Goal: Transaction & Acquisition: Obtain resource

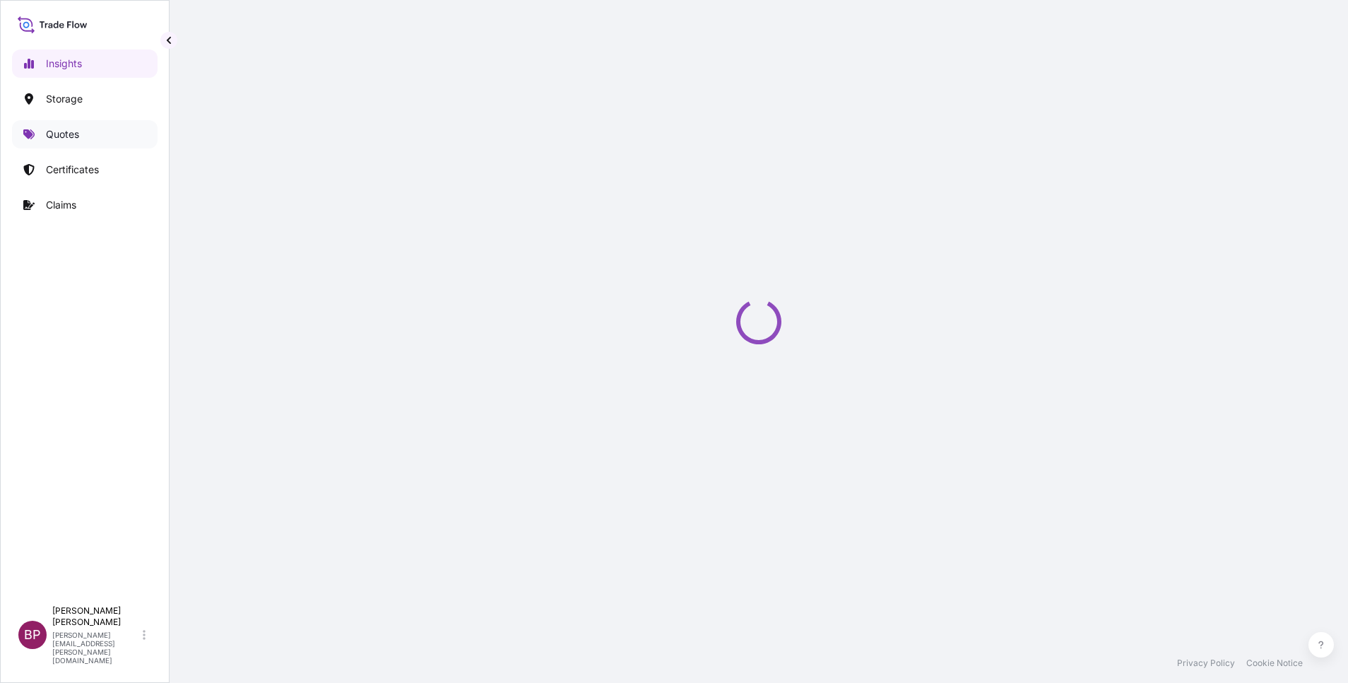
select select "2025"
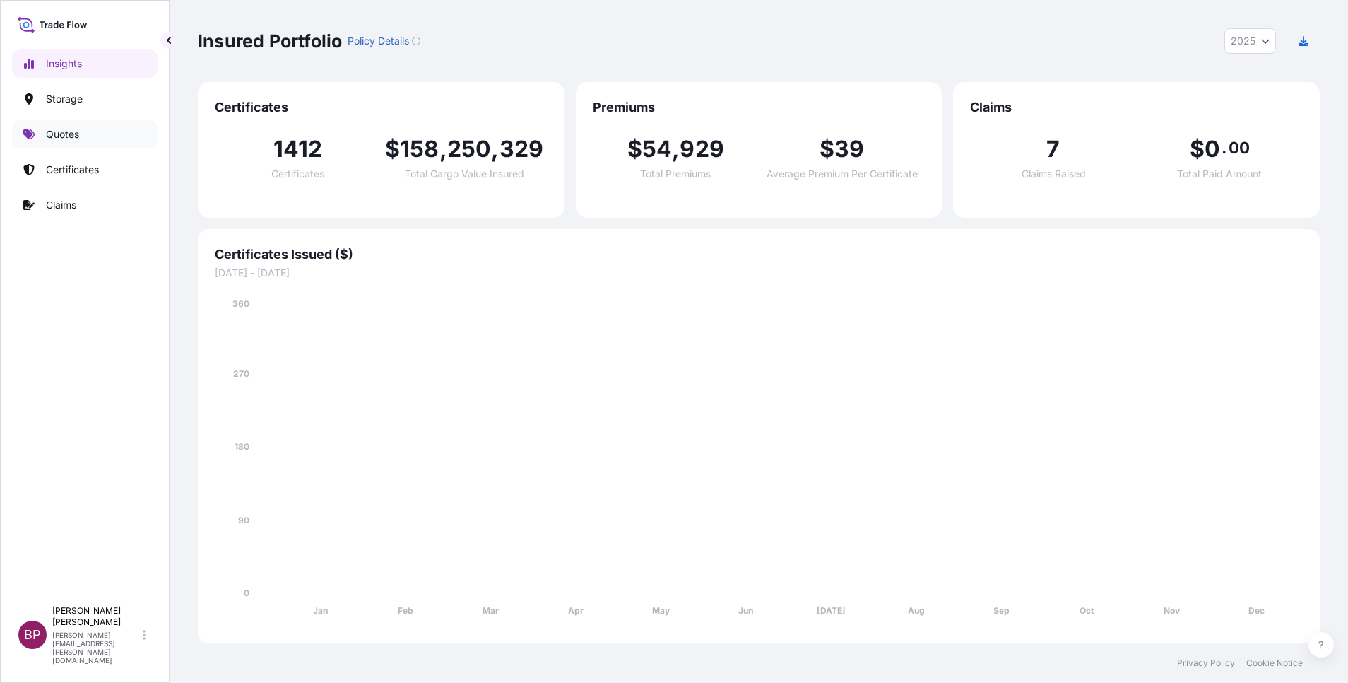
click at [76, 131] on p "Quotes" at bounding box center [62, 134] width 33 height 14
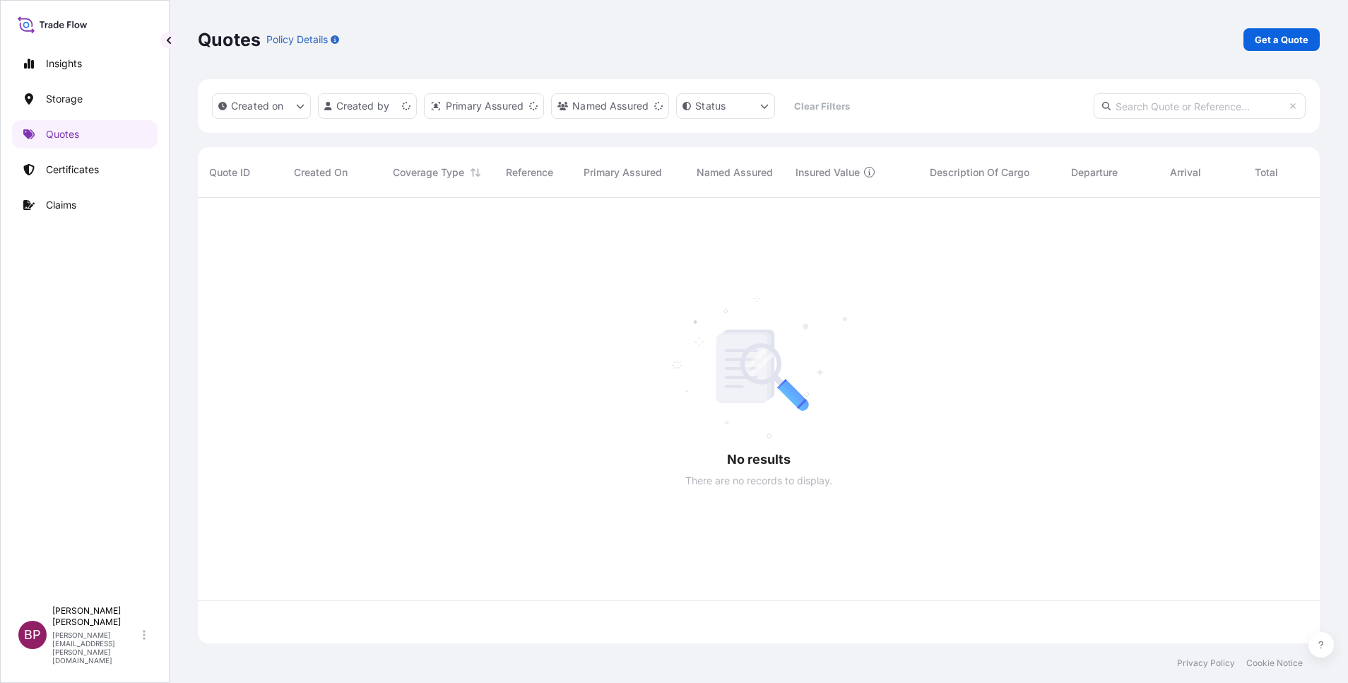
scroll to position [437, 1106]
click at [1281, 45] on p "Get a Quote" at bounding box center [1282, 40] width 54 height 14
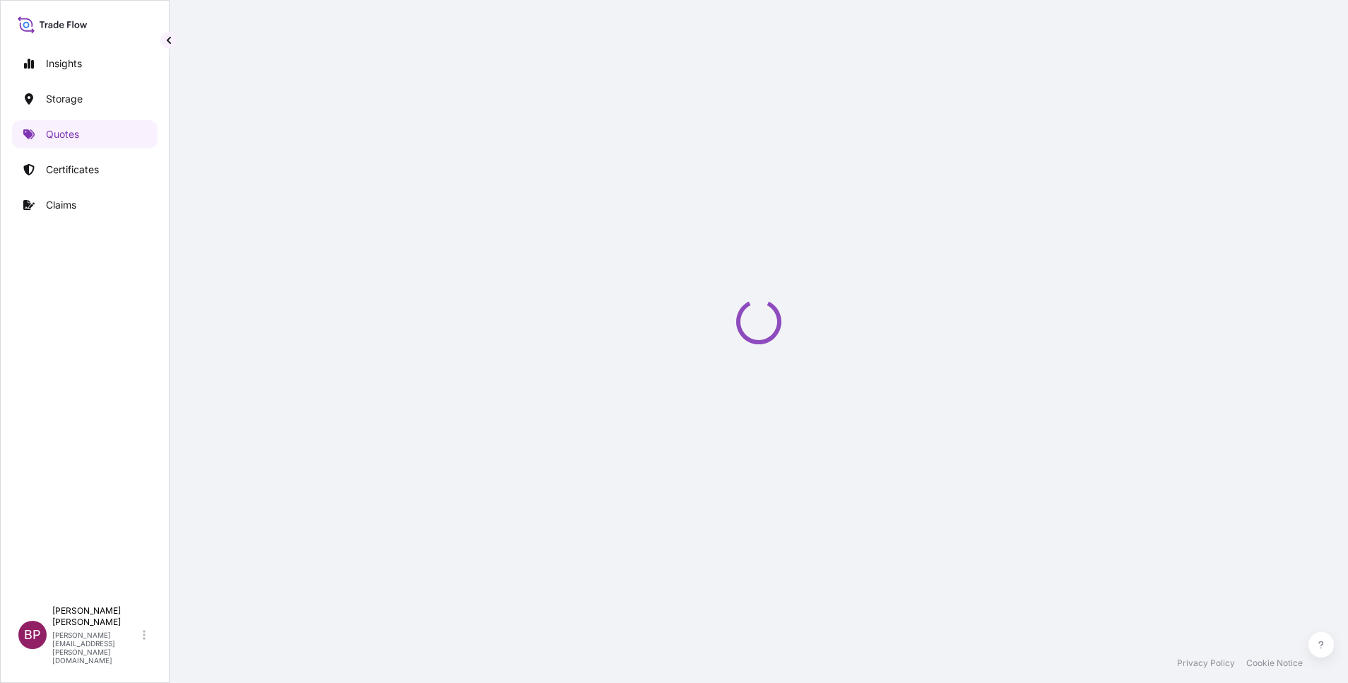
scroll to position [23, 0]
select select "Water"
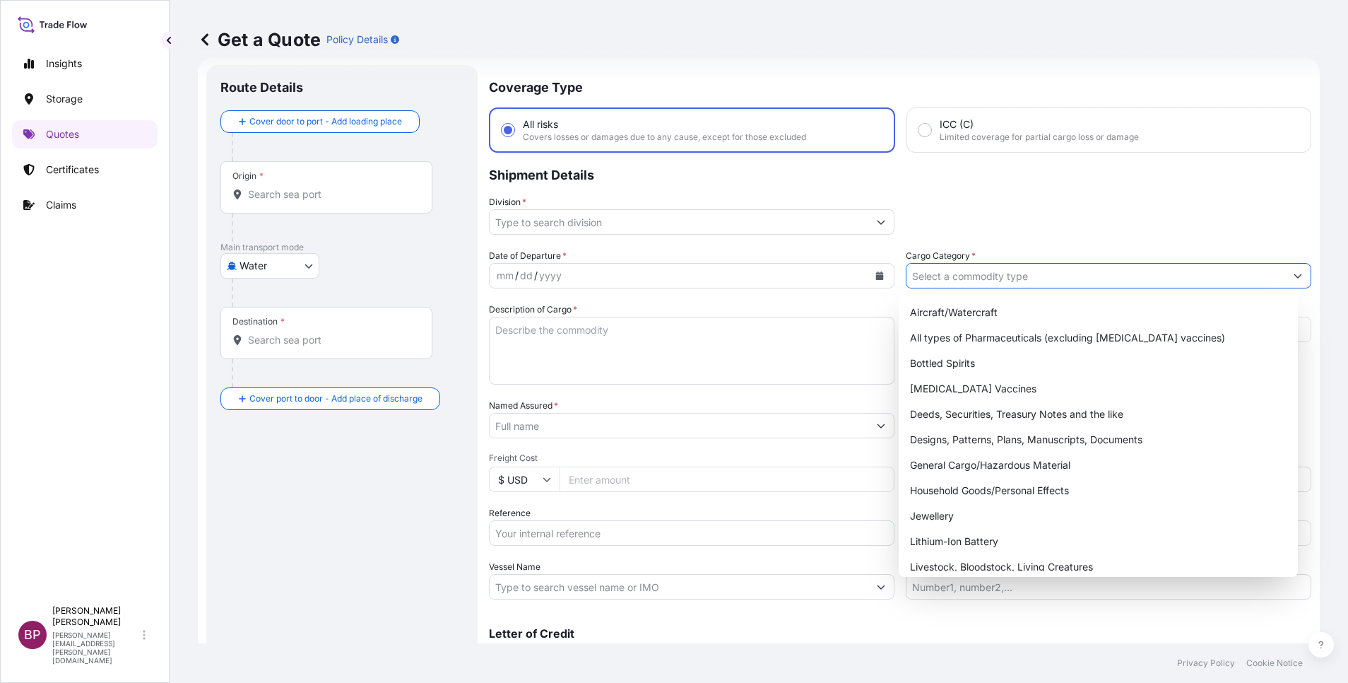
click at [1062, 271] on input "Cargo Category *" at bounding box center [1096, 275] width 379 height 25
click at [1006, 461] on div "General Cargo/Hazardous Material" at bounding box center [1099, 464] width 388 height 25
type input "General Cargo/Hazardous Material"
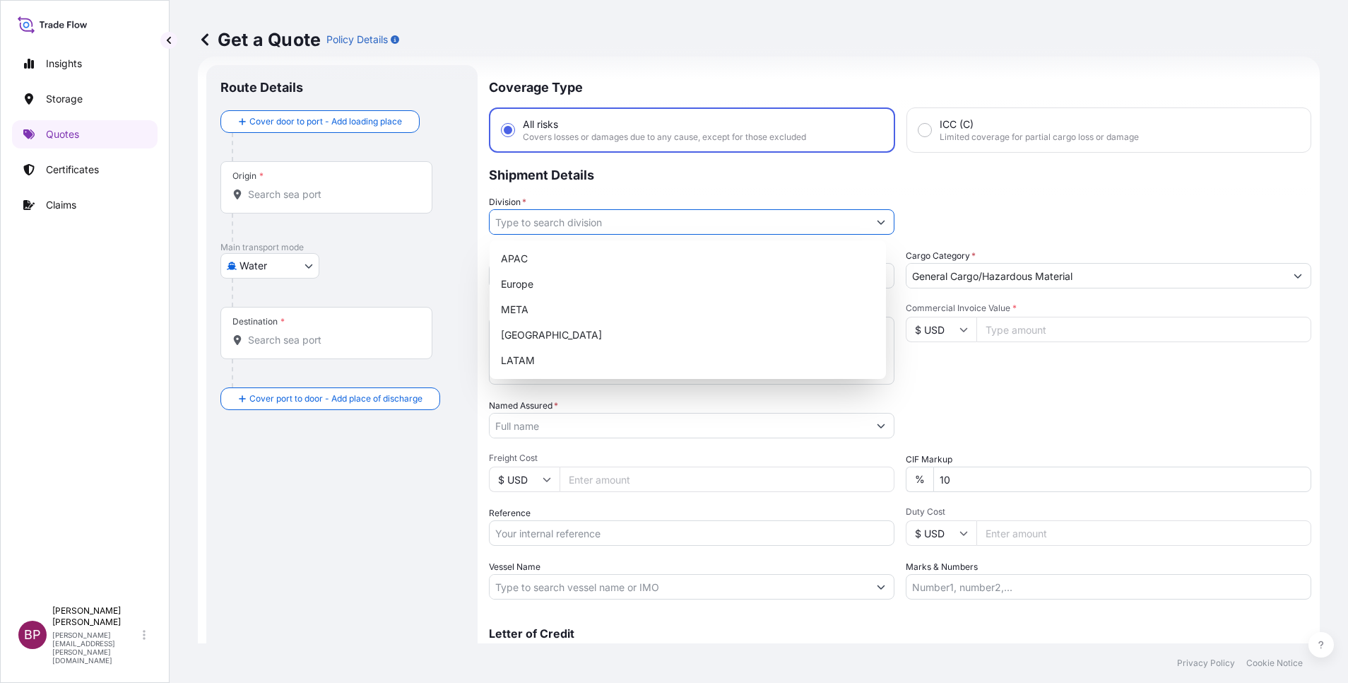
click at [877, 220] on icon "Show suggestions" at bounding box center [881, 222] width 8 height 8
click at [613, 303] on div "META" at bounding box center [687, 309] width 385 height 25
type input "META"
drag, startPoint x: 987, startPoint y: 394, endPoint x: 889, endPoint y: 422, distance: 101.5
click at [986, 393] on div "Date of Departure * mm / dd / yyyy Cargo Category * General Cargo/Hazardous Mat…" at bounding box center [900, 424] width 823 height 351
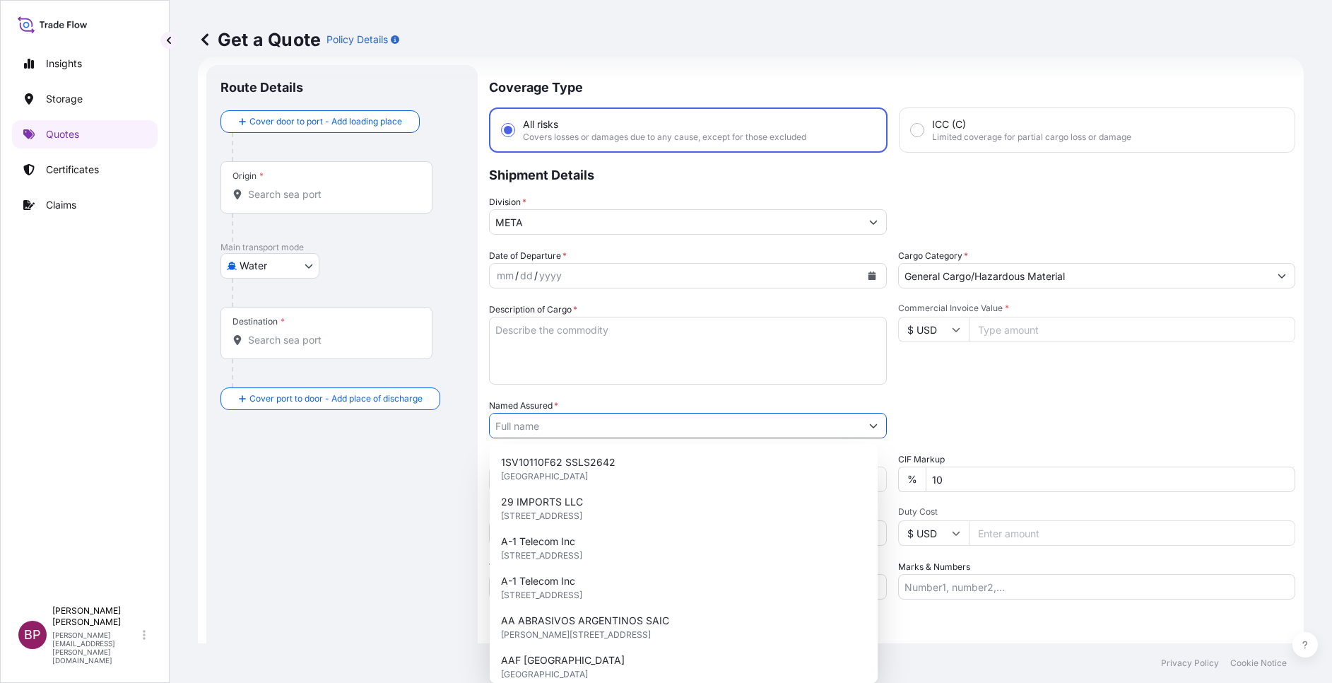
click at [586, 425] on input "Named Assured *" at bounding box center [675, 425] width 371 height 25
paste input "Alruqee Industrial Marketing"
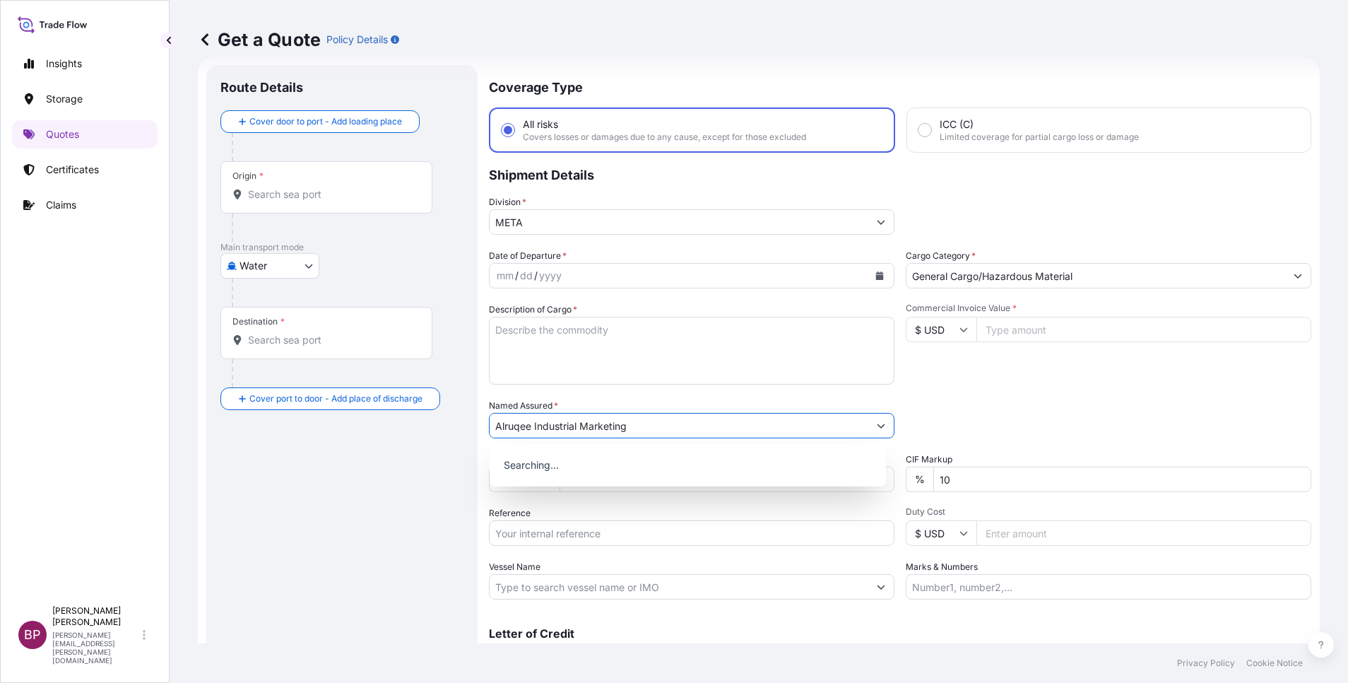
type input "Alruqee Industrial Marketing"
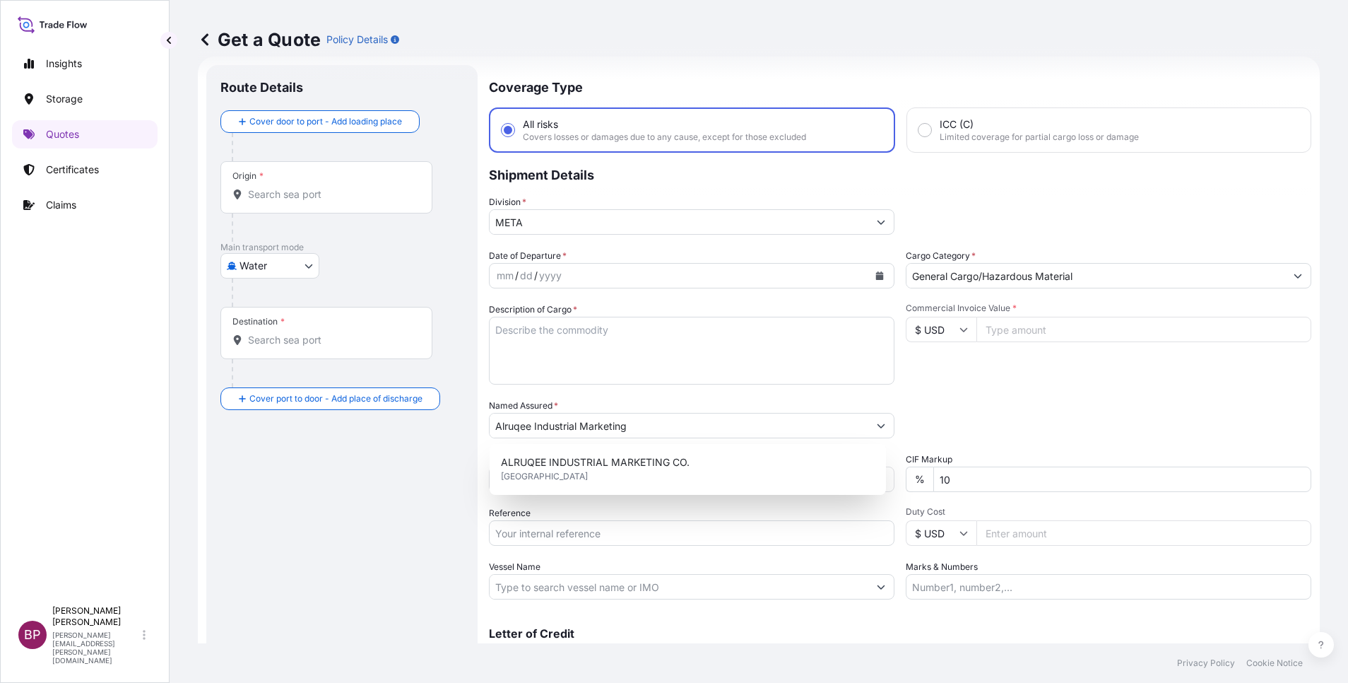
drag, startPoint x: 1007, startPoint y: 329, endPoint x: 1014, endPoint y: 397, distance: 68.2
click at [1011, 327] on input "Commercial Invoice Value *" at bounding box center [1144, 329] width 335 height 25
paste input "29571.39"
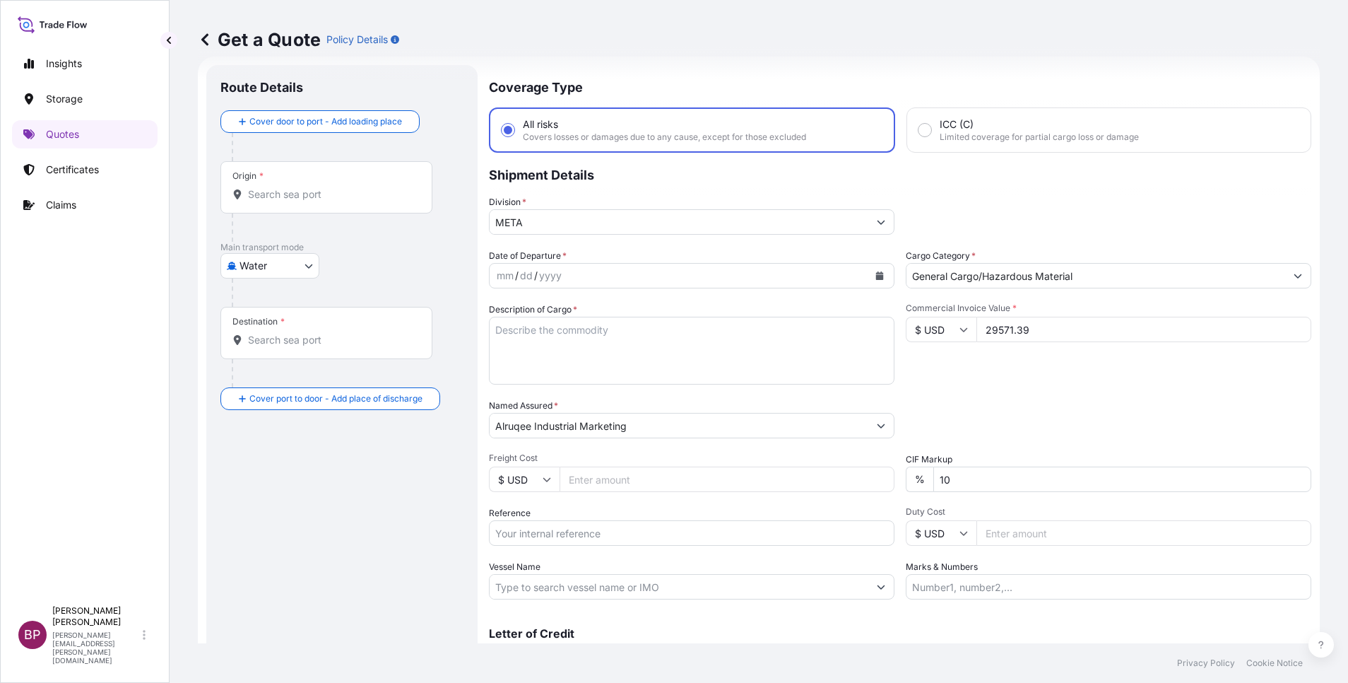
type input "29571.39"
drag, startPoint x: 821, startPoint y: 458, endPoint x: 658, endPoint y: 443, distance: 163.2
click at [715, 446] on div "Date of Departure * mm / dd / yyyy Cargo Category * General Cargo/Hazardous Mat…" at bounding box center [900, 424] width 823 height 351
type input "0"
click at [1058, 419] on div "Packing Category Type to search a container mode Please select a primary mode o…" at bounding box center [1109, 419] width 406 height 40
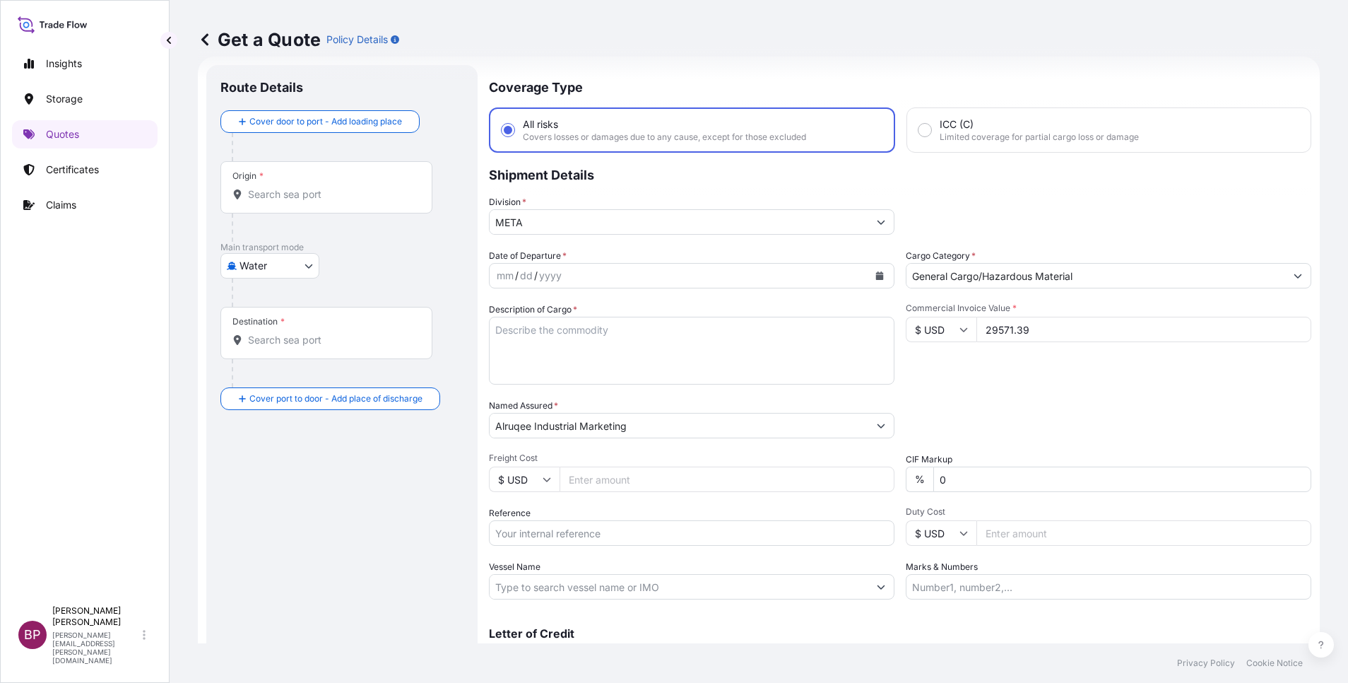
click at [876, 279] on icon "Calendar" at bounding box center [880, 275] width 8 height 8
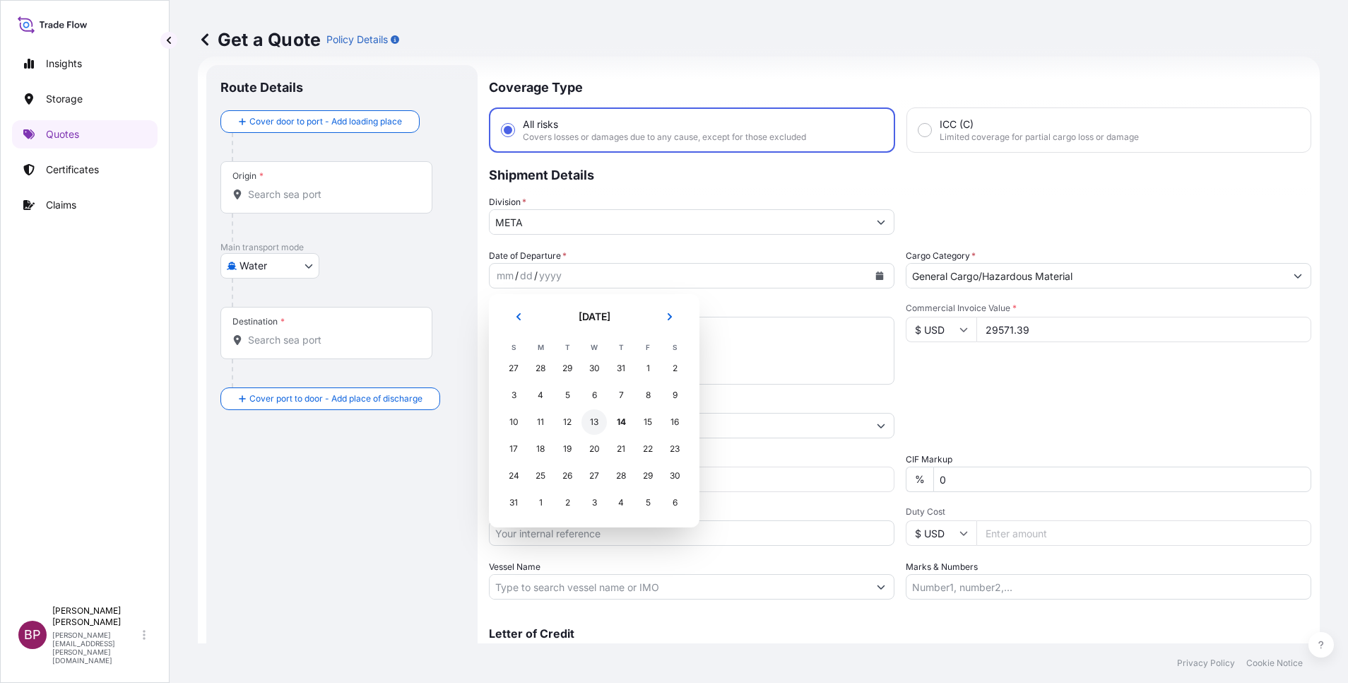
click at [590, 419] on div "13" at bounding box center [594, 421] width 25 height 25
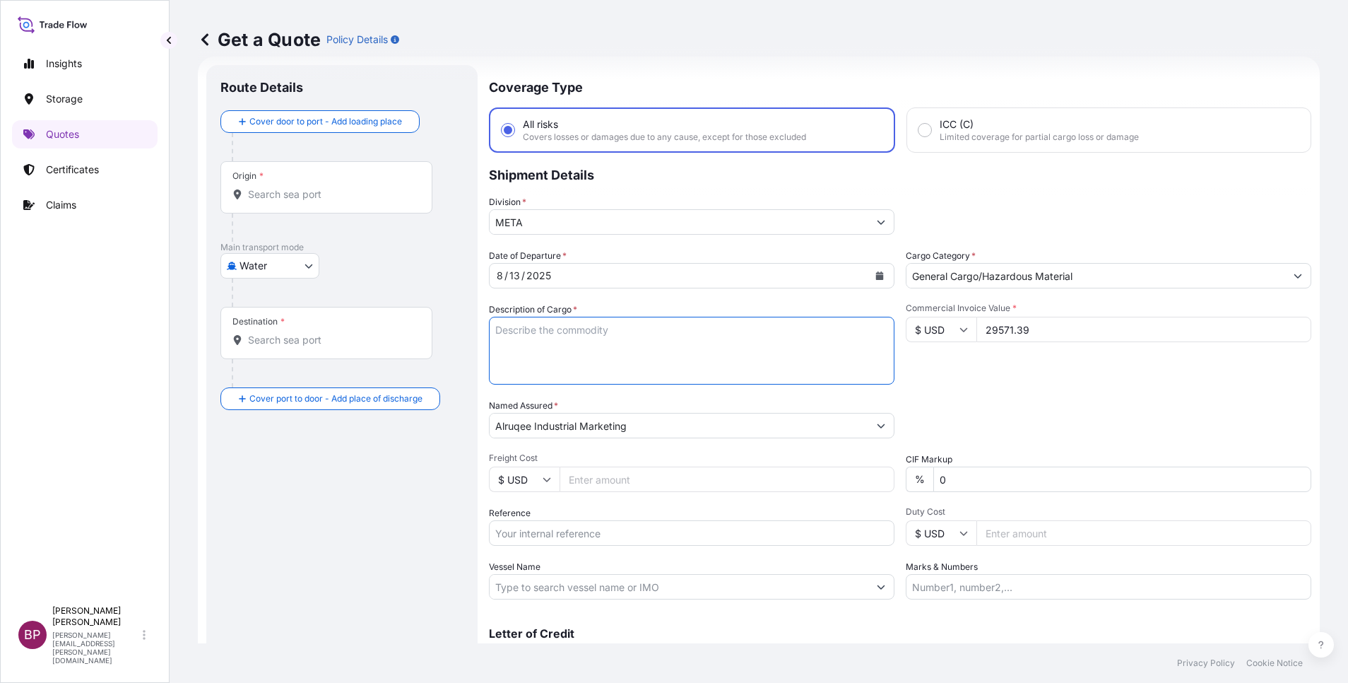
drag, startPoint x: 590, startPoint y: 357, endPoint x: 647, endPoint y: 355, distance: 56.6
click at [589, 354] on textarea "Description of Cargo *" at bounding box center [692, 351] width 406 height 68
paste textarea "Plasma arc cutting equipment"
type textarea "Plasma arc cutting equipment"
click at [305, 269] on body "Insights Storage Quotes Certificates Claims BP Bobby Paul Kurian bobby.paul@psa…" at bounding box center [674, 341] width 1348 height 683
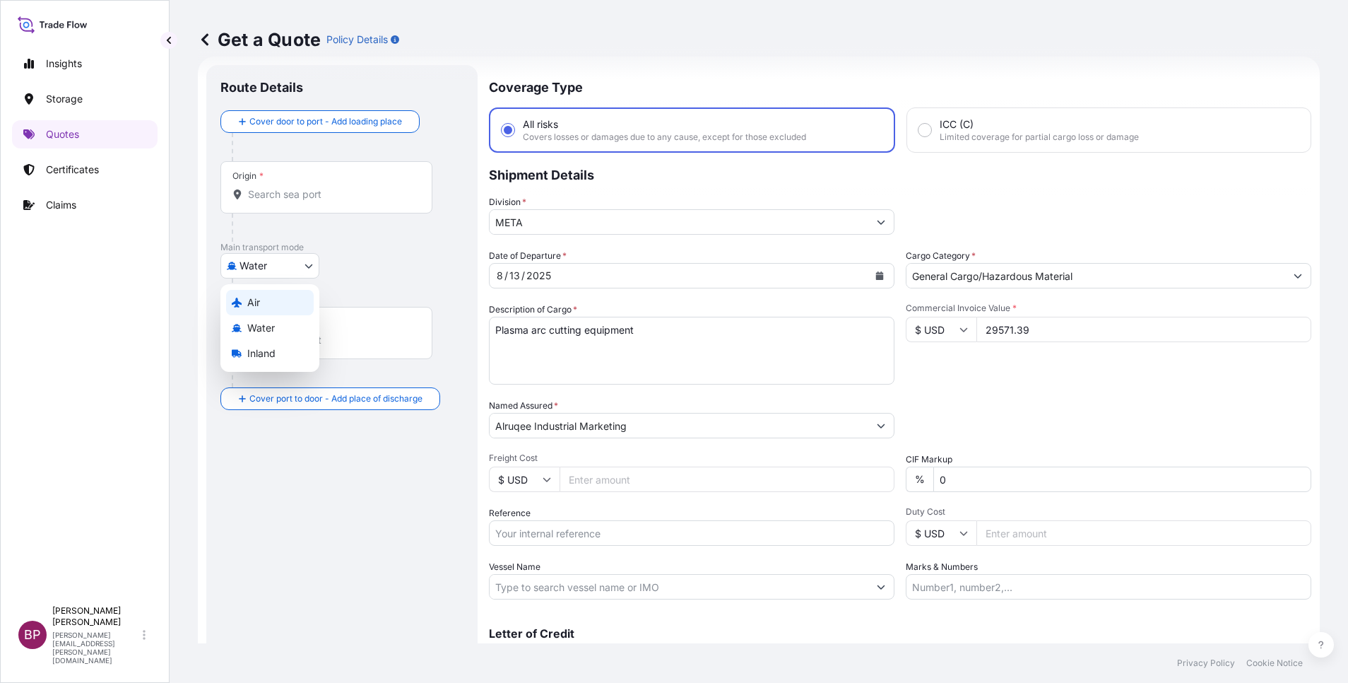
click at [261, 302] on div "Air" at bounding box center [270, 302] width 88 height 25
select select "Air"
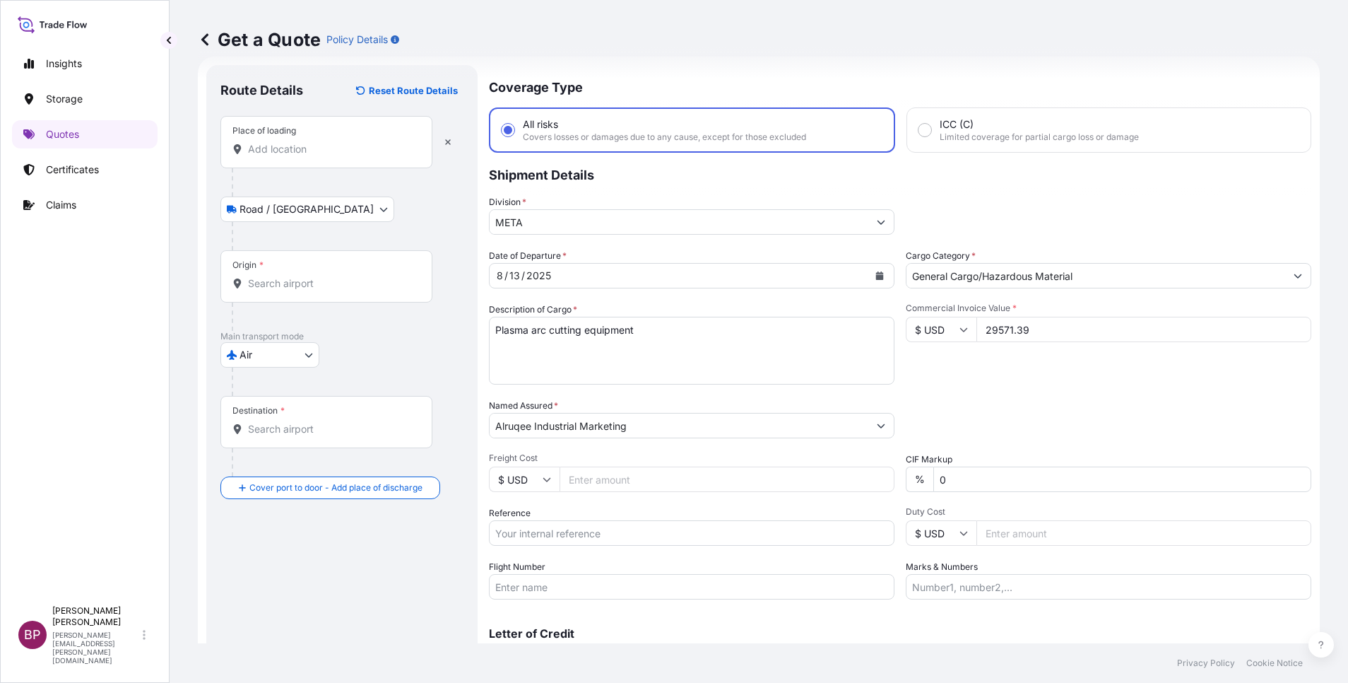
click at [304, 143] on input "Place of loading" at bounding box center [331, 149] width 167 height 14
paste input "John F Kennedy"
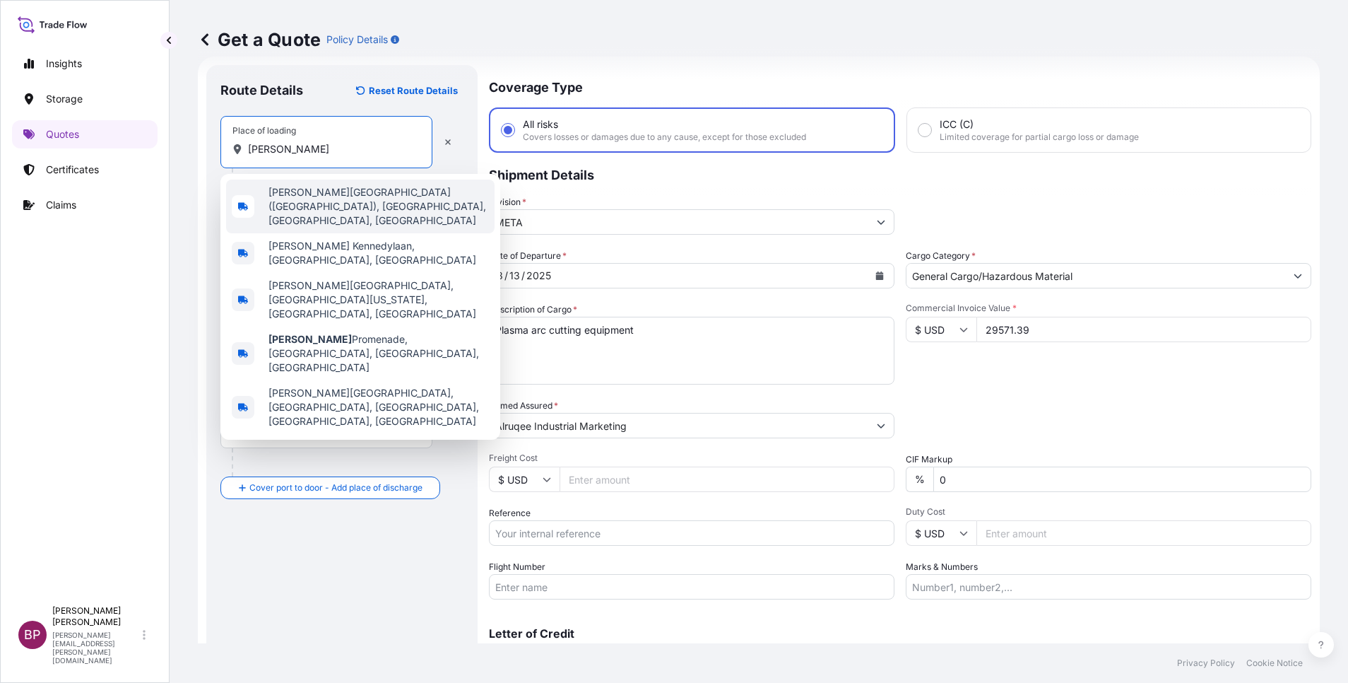
click at [358, 207] on span "John F. Kennedy International Airport (JFK), Queens, NY, USA" at bounding box center [379, 206] width 221 height 42
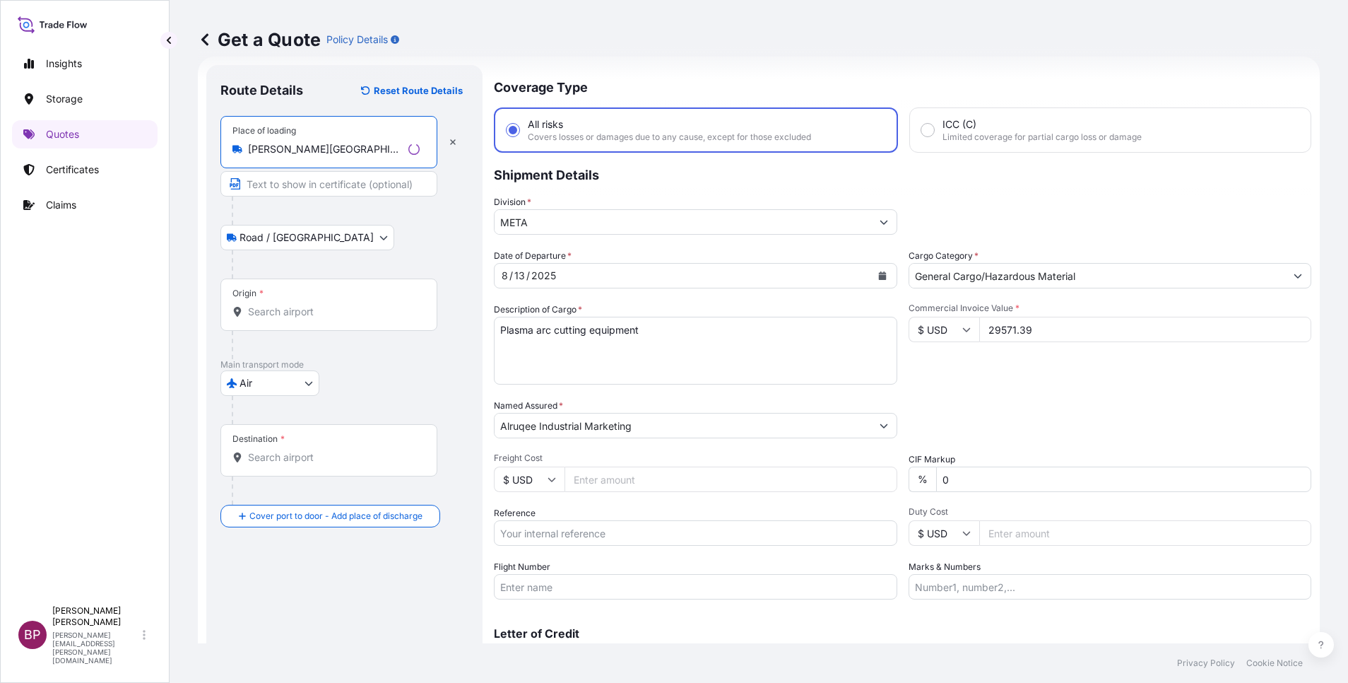
type input "John F. Kennedy International Airport (JFK), Queens, NY, USA"
click at [320, 305] on input "Origin *" at bounding box center [334, 312] width 172 height 14
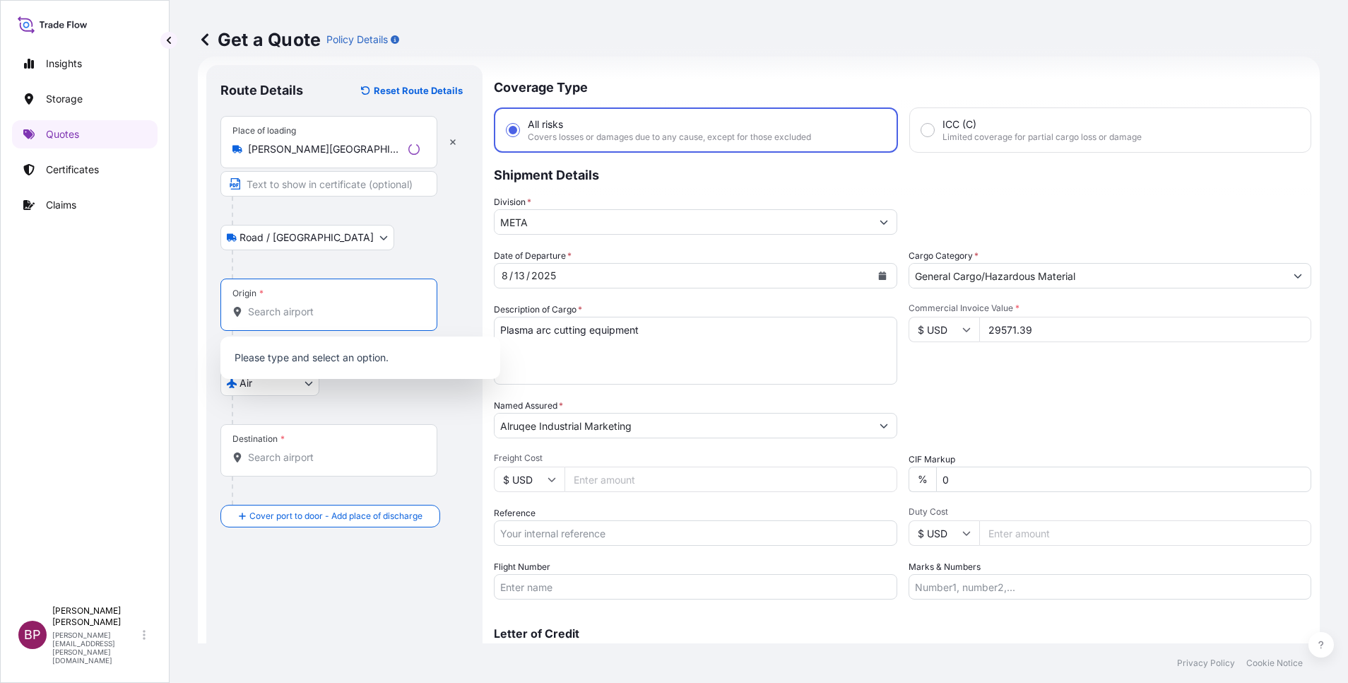
paste input "John F Kennedy"
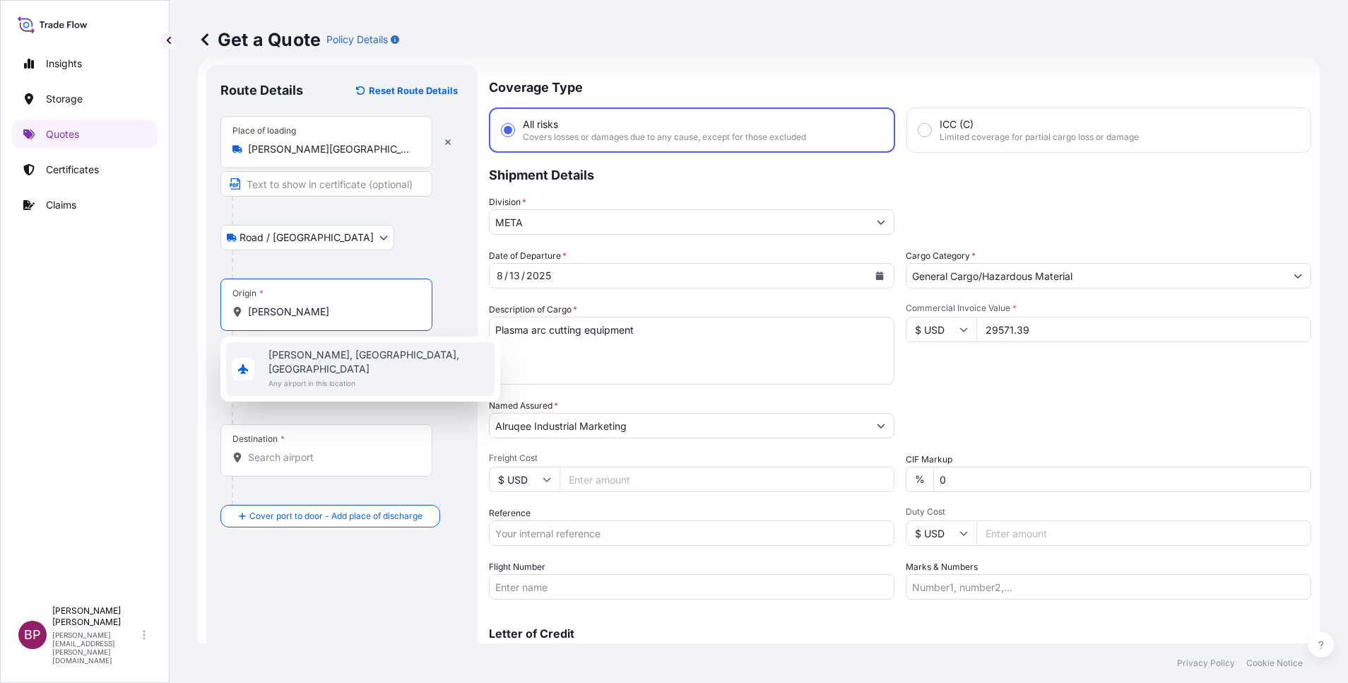
drag, startPoint x: 78, startPoint y: 278, endPoint x: 0, endPoint y: 245, distance: 85.5
click at [0, 250] on html "5 options available. 0 options available. 1 option available. Insights Storage …" at bounding box center [674, 341] width 1348 height 683
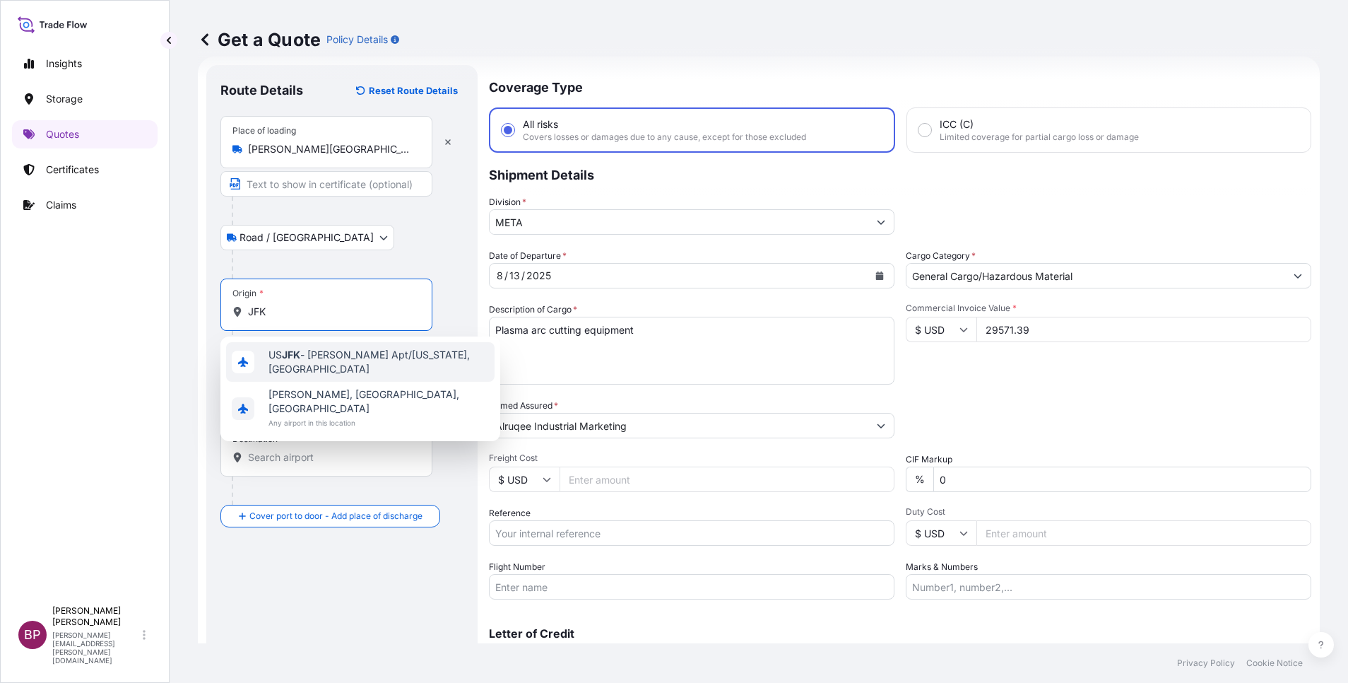
click at [355, 368] on span "US JFK - John F. Kennedy Apt/New York, United States" at bounding box center [379, 362] width 221 height 28
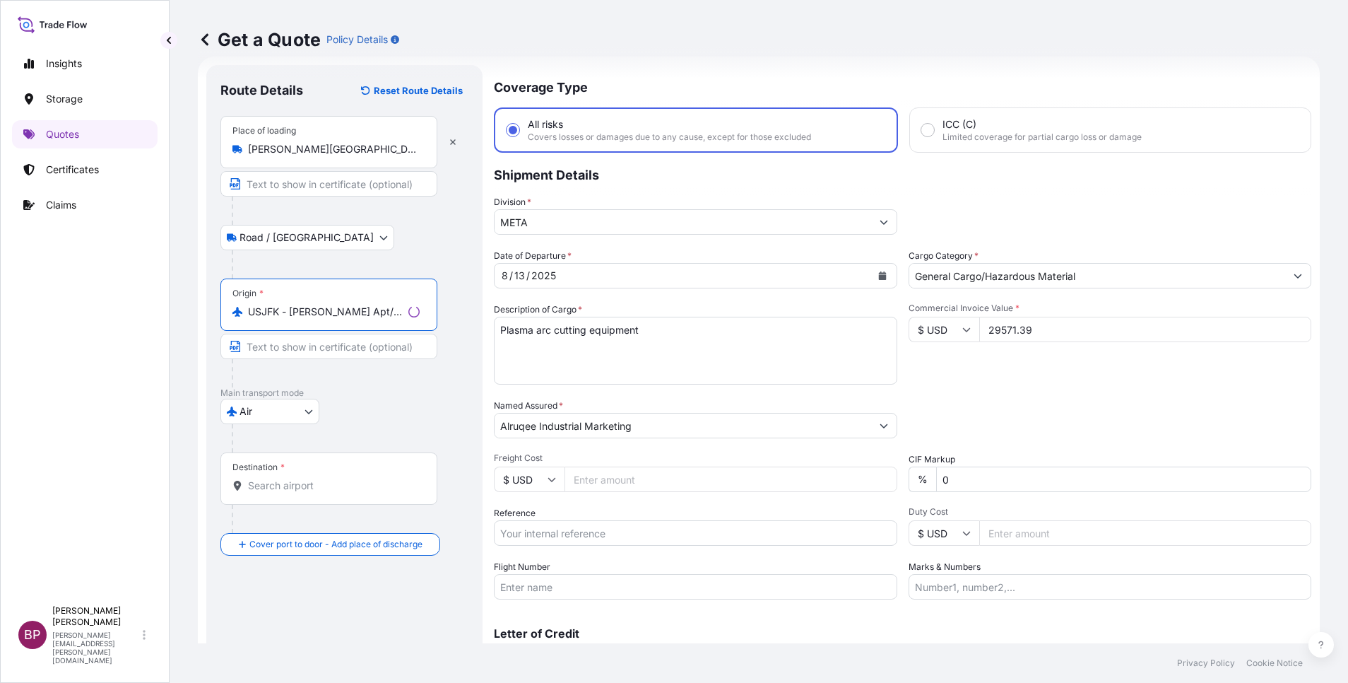
type input "USJFK - John F. Kennedy Apt/New York, United States"
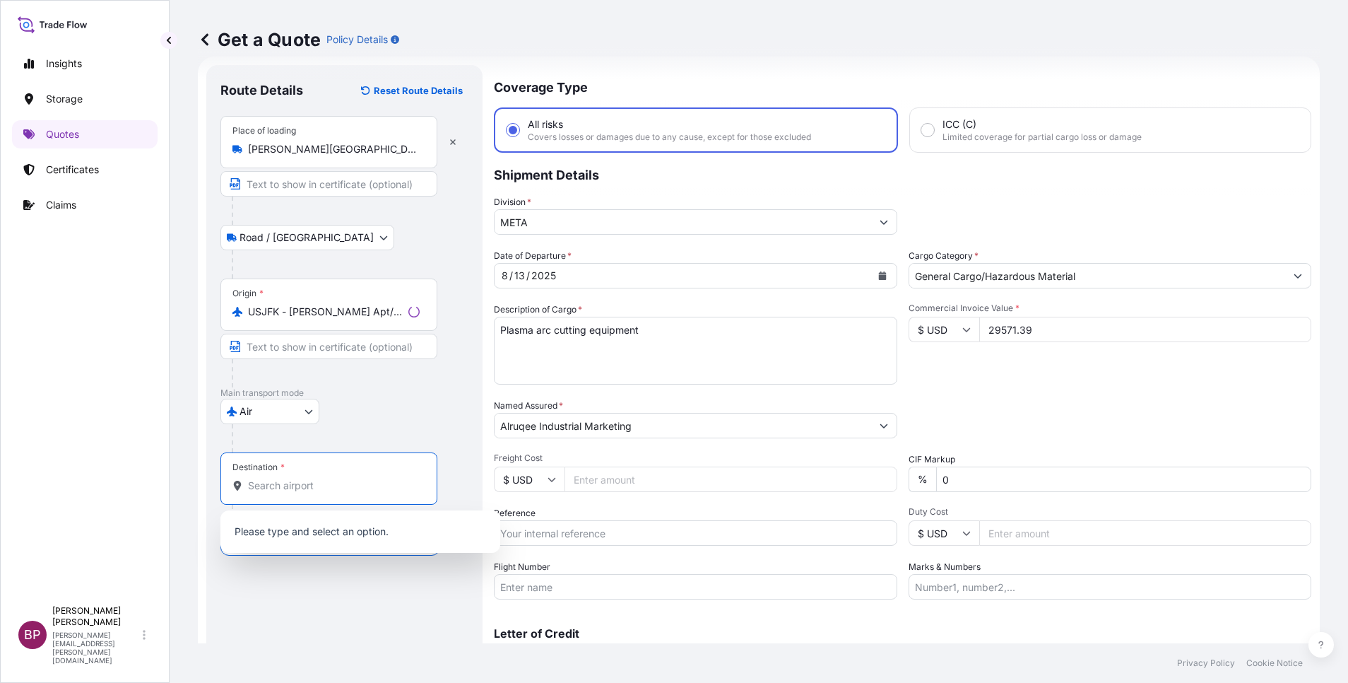
click at [320, 483] on input "Destination *" at bounding box center [334, 485] width 172 height 14
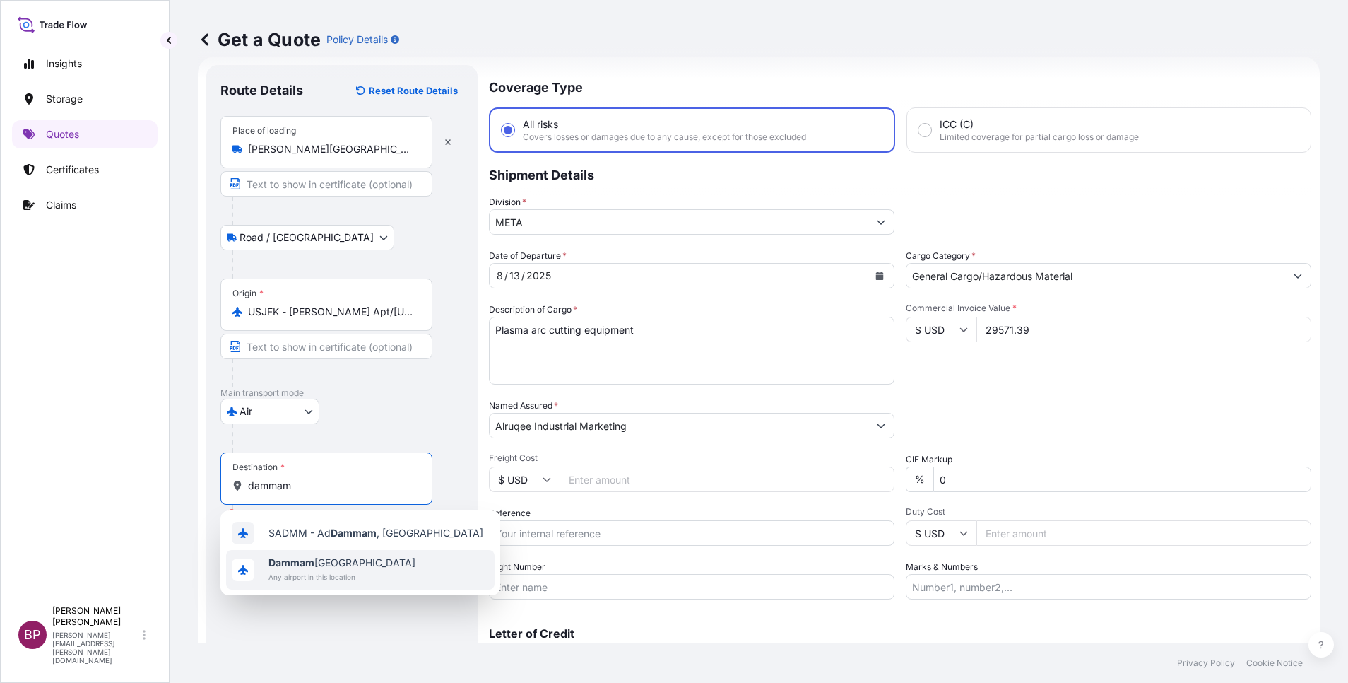
click at [328, 574] on span "Any airport in this location" at bounding box center [342, 577] width 147 height 14
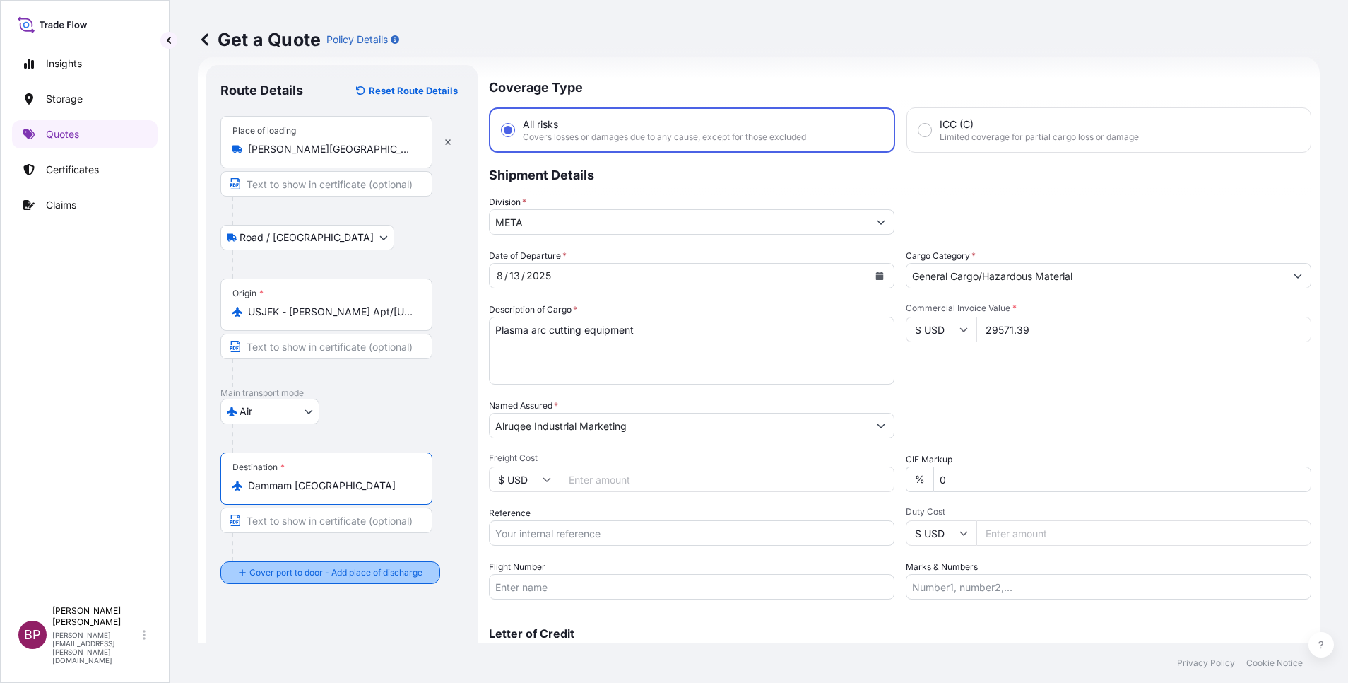
type input "Dammam Saudi Arabia"
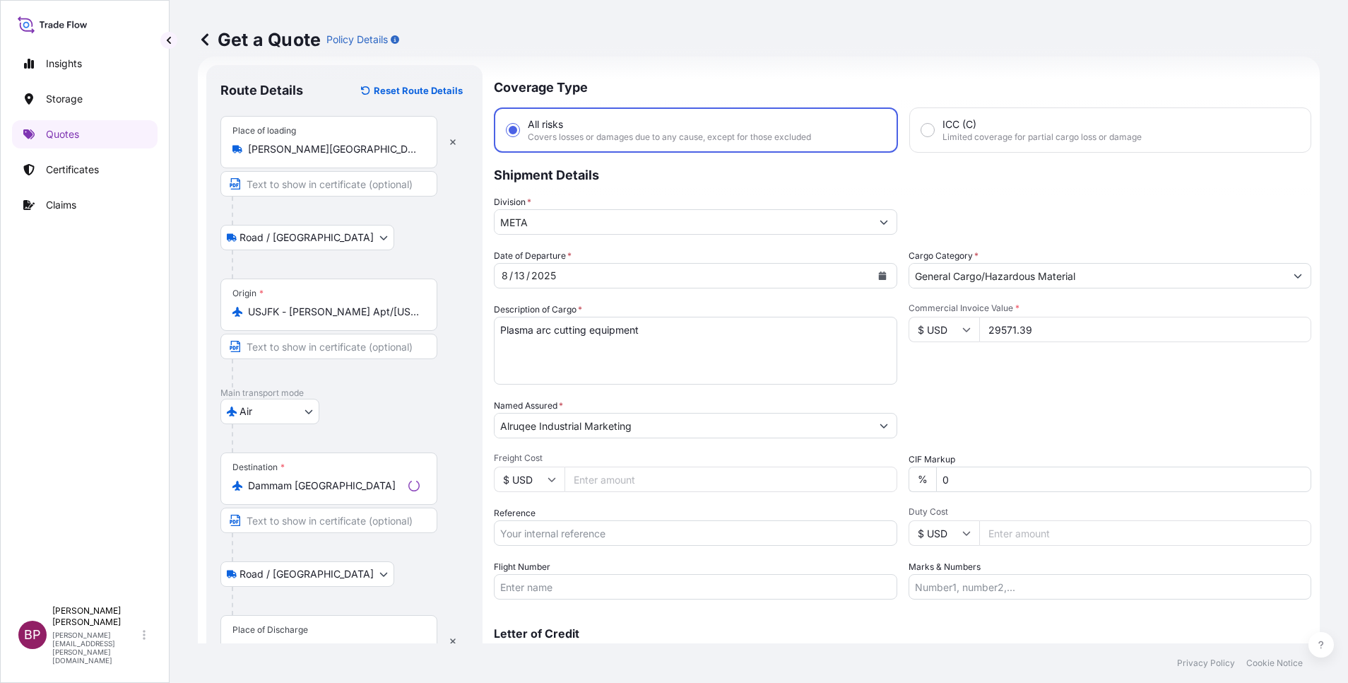
click at [292, 633] on div "Place of Discharge" at bounding box center [271, 629] width 76 height 11
click at [292, 641] on input "Place of Discharge" at bounding box center [334, 648] width 172 height 14
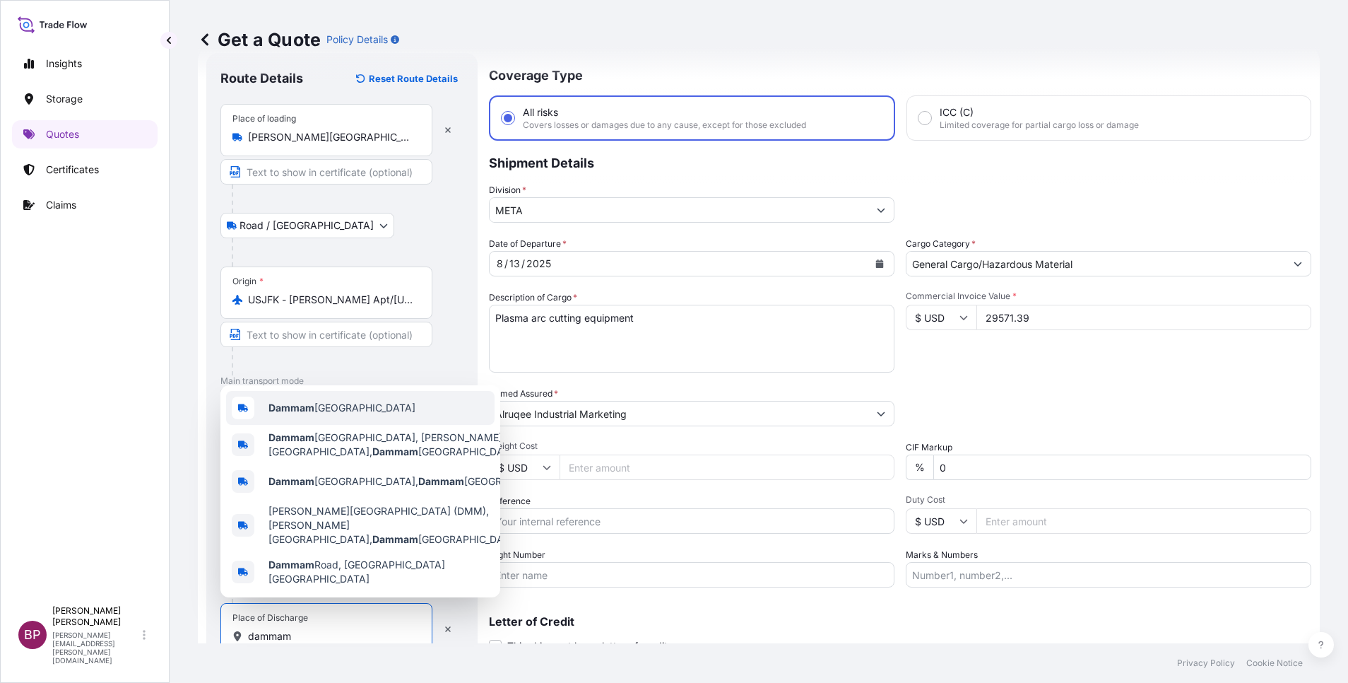
click at [336, 415] on span "Dammam Saudi Arabia" at bounding box center [342, 408] width 147 height 14
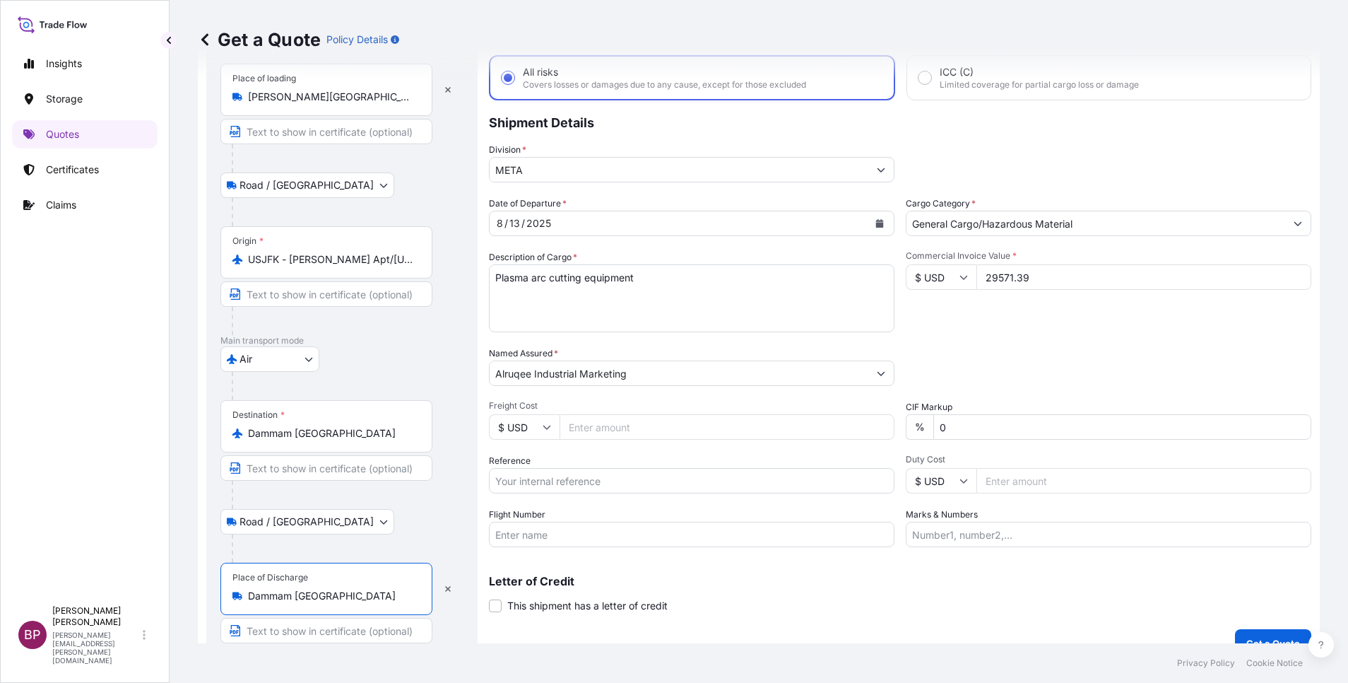
scroll to position [98, 0]
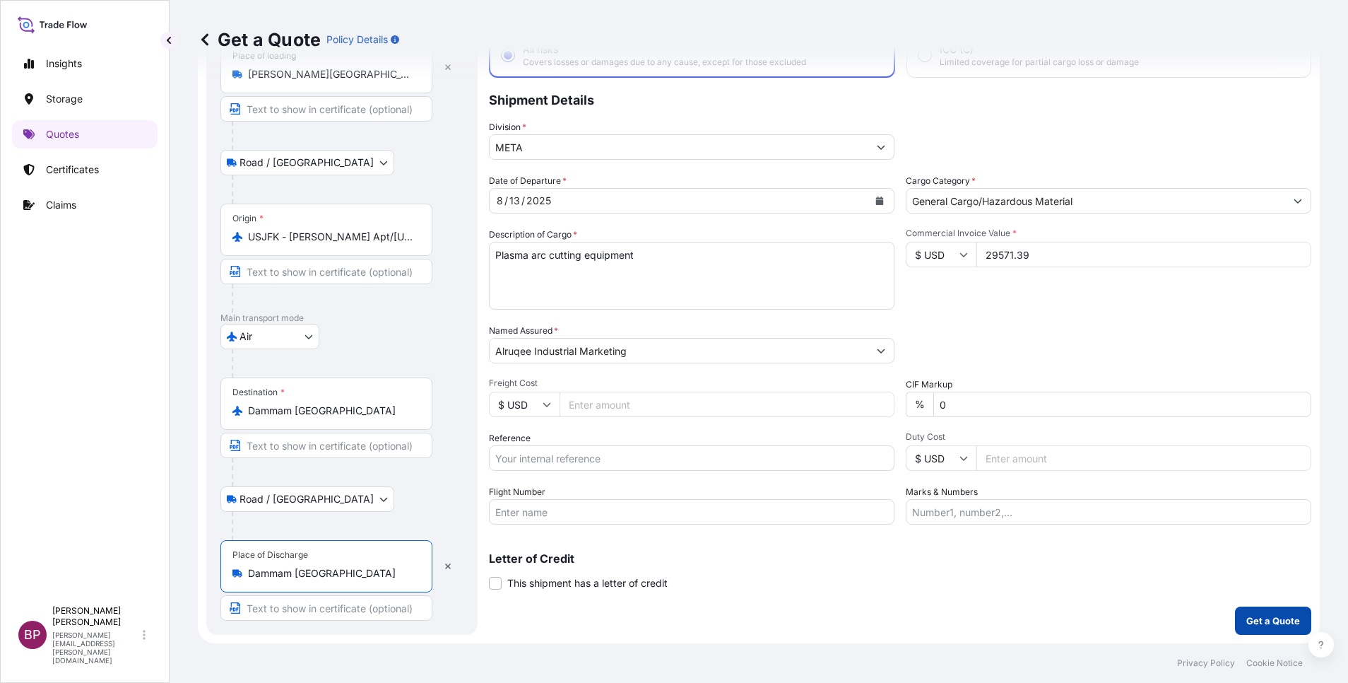
type input "Dammam Saudi Arabia"
click at [1272, 628] on button "Get a Quote" at bounding box center [1273, 620] width 76 height 28
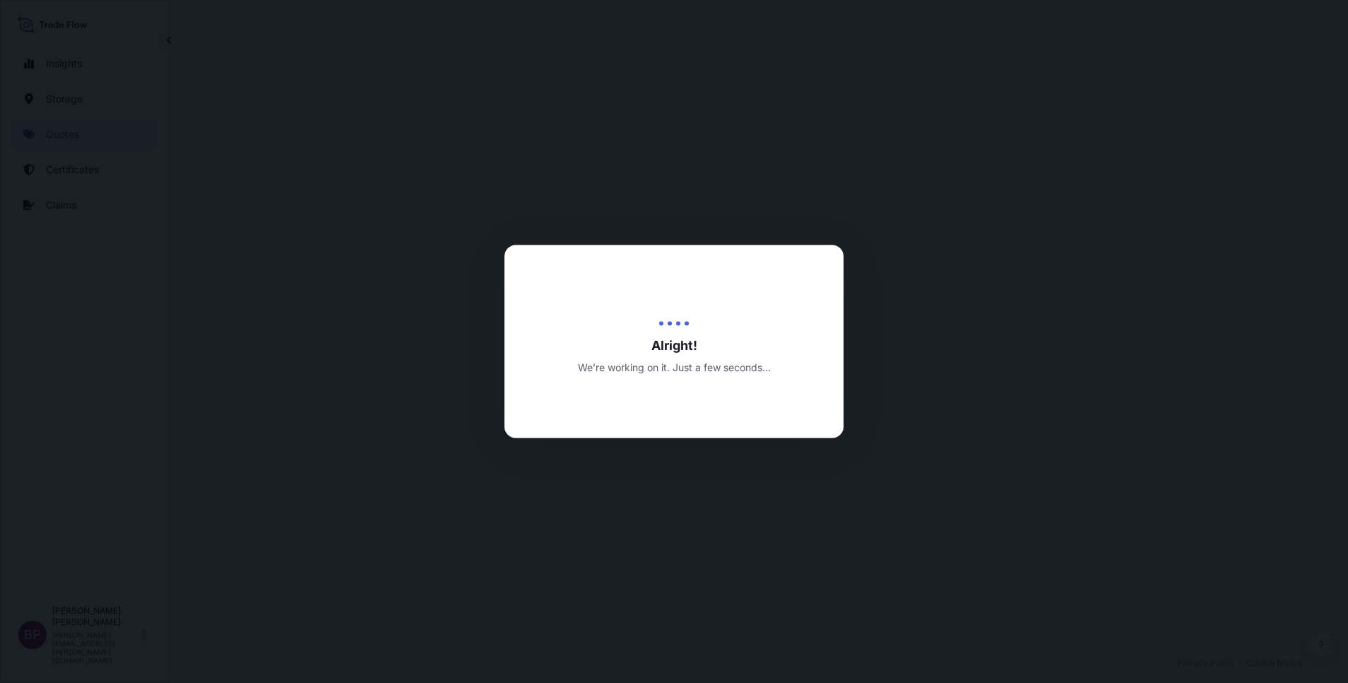
select select "Road / Inland"
select select "Air"
select select "Road / Inland"
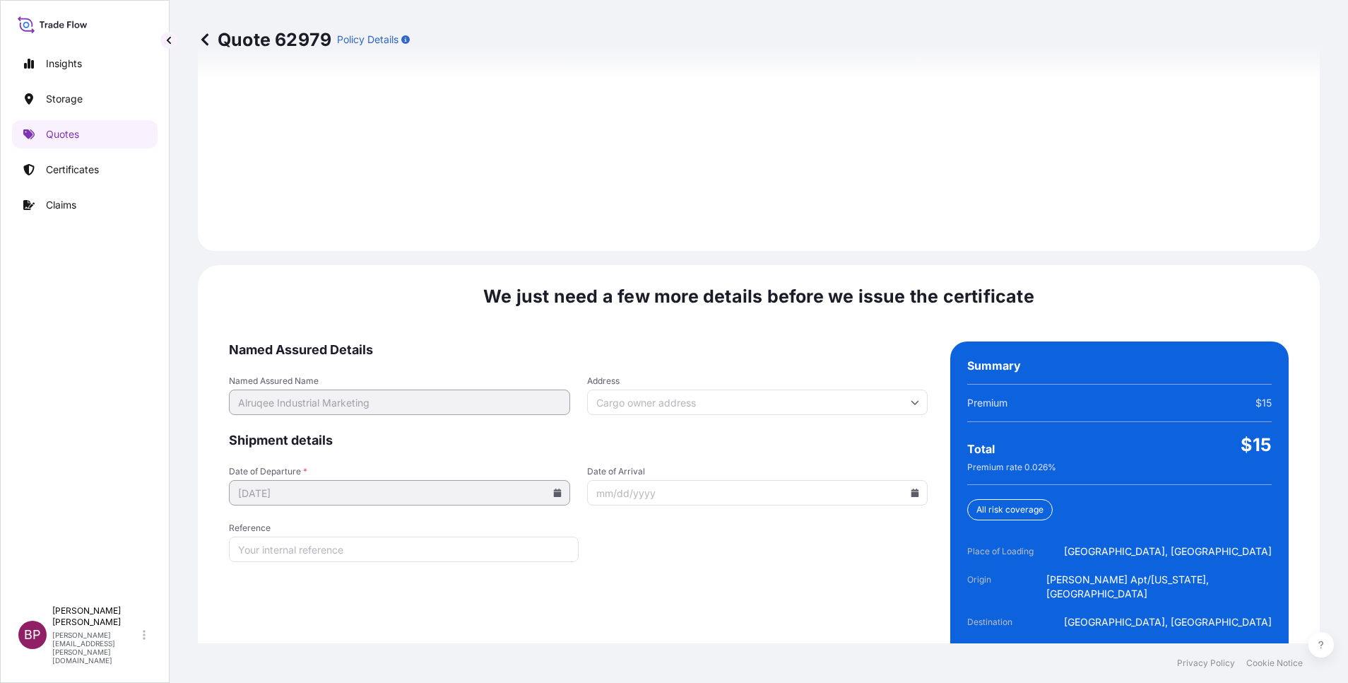
scroll to position [2095, 0]
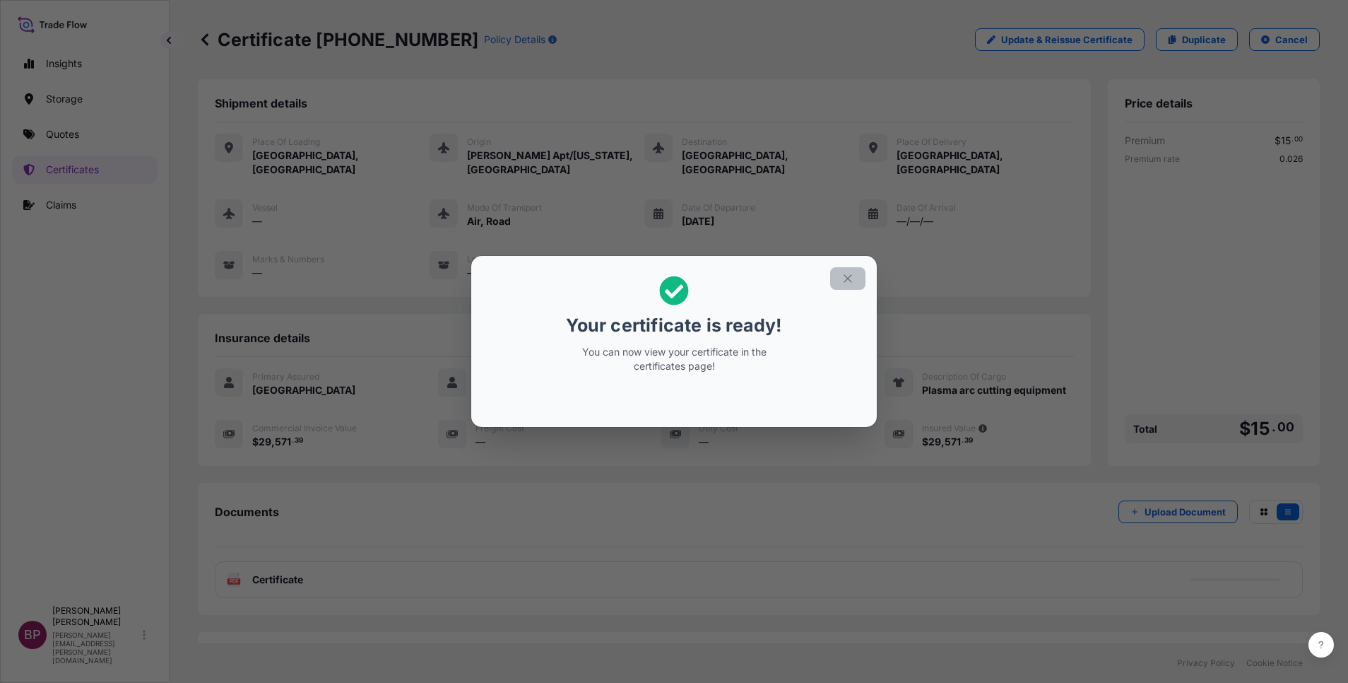
click at [845, 279] on icon "button" at bounding box center [848, 278] width 13 height 13
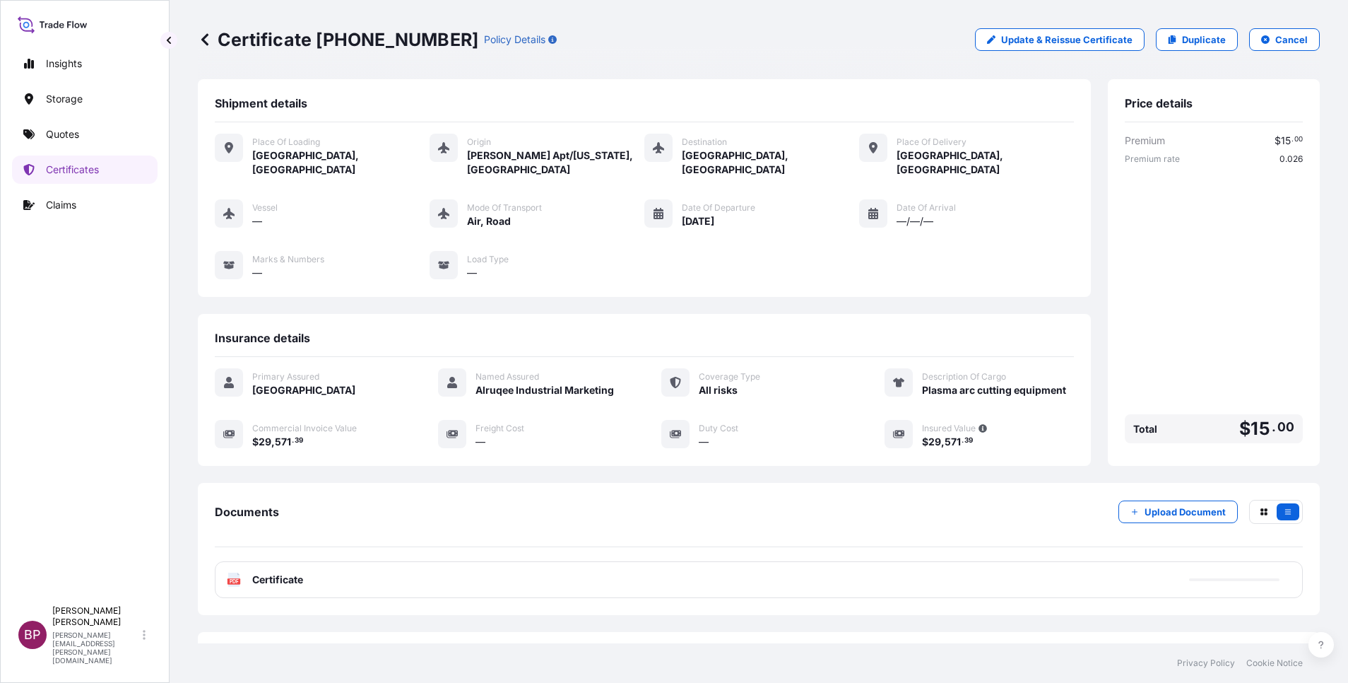
scroll to position [60, 0]
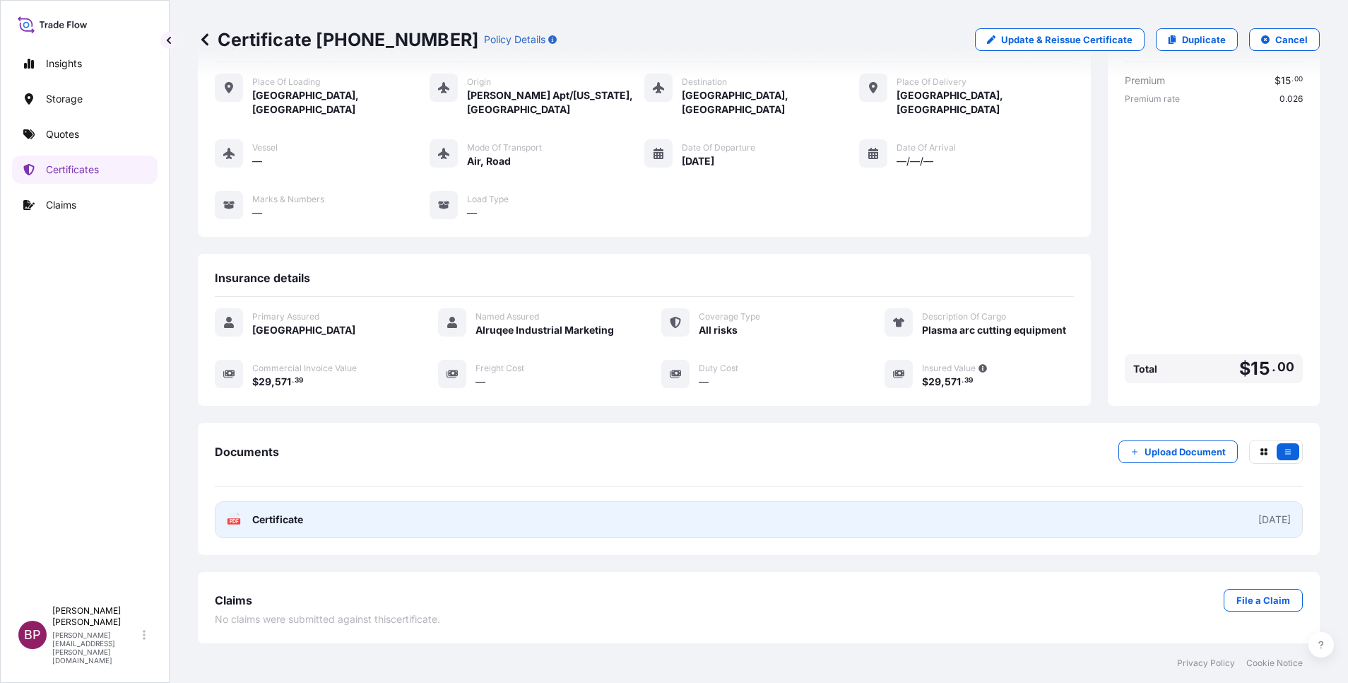
click at [277, 521] on span "Certificate" at bounding box center [277, 519] width 51 height 14
